Goal: Task Accomplishment & Management: Use online tool/utility

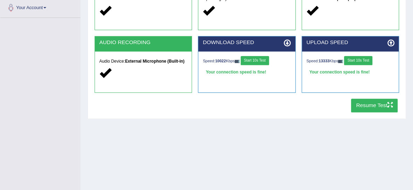
click at [365, 108] on button "Resume Test" at bounding box center [374, 106] width 47 height 14
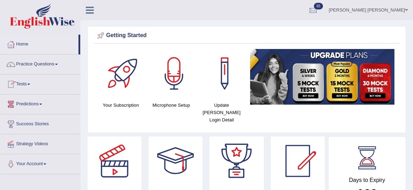
click at [23, 86] on link "Tests" at bounding box center [40, 84] width 80 height 18
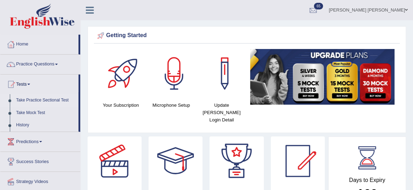
click at [46, 103] on link "Take Practice Sectional Test" at bounding box center [45, 100] width 65 height 13
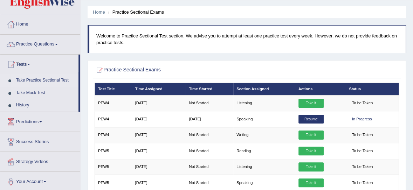
scroll to position [25, 0]
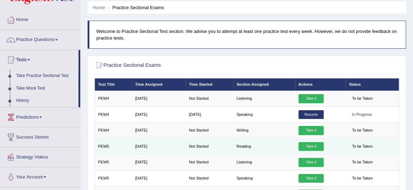
click at [306, 145] on link "Take it" at bounding box center [310, 146] width 25 height 9
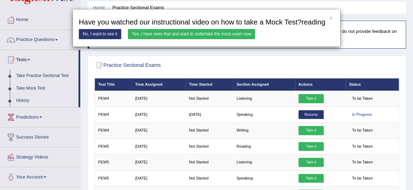
click at [170, 39] on link "Yes, I have seen that and want to undertake the mock exam now" at bounding box center [191, 34] width 127 height 10
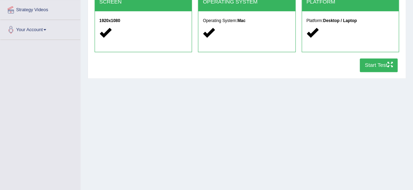
click at [381, 65] on button "Start Test" at bounding box center [379, 65] width 38 height 14
